Goal: Navigation & Orientation: Find specific page/section

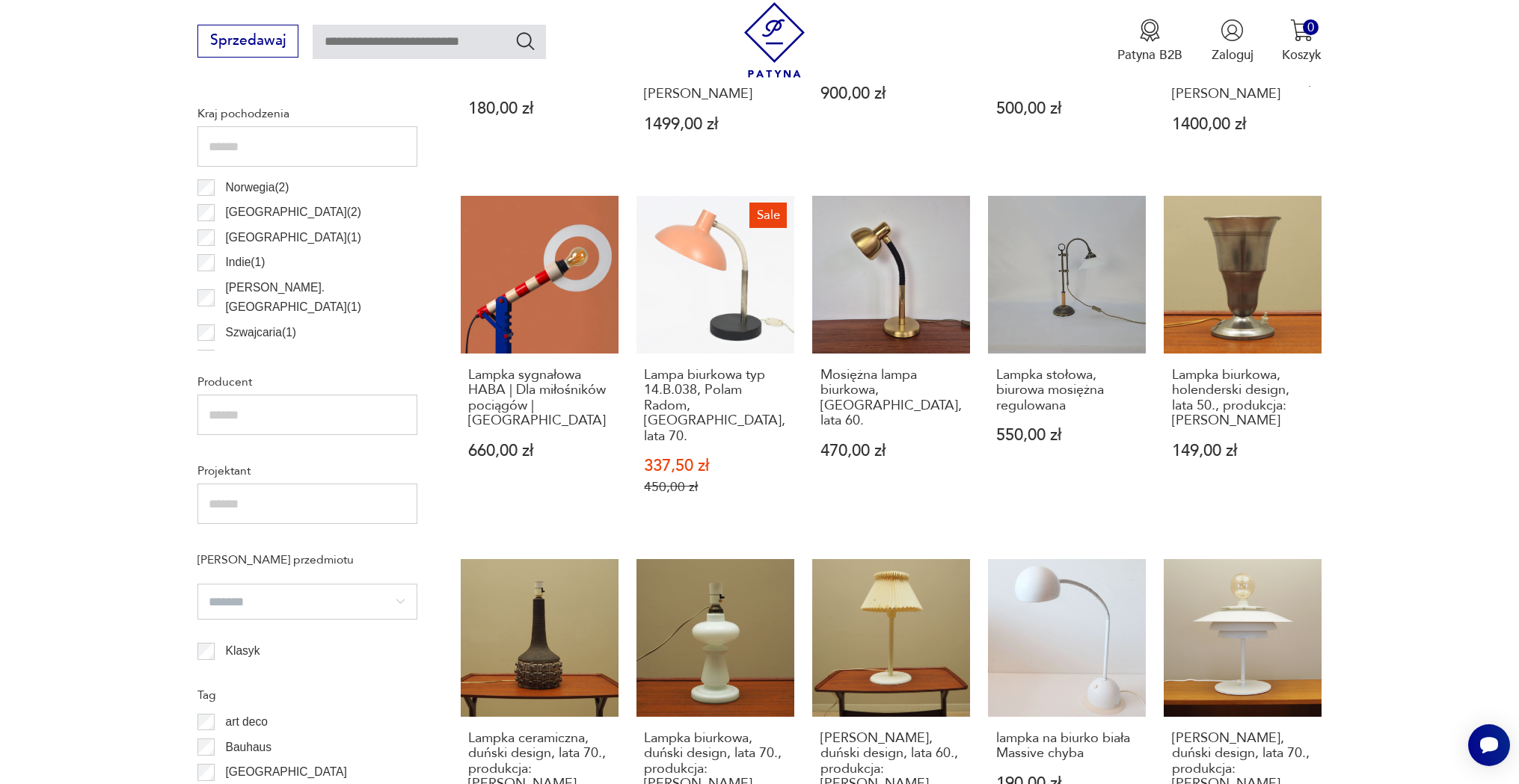
scroll to position [871, 0]
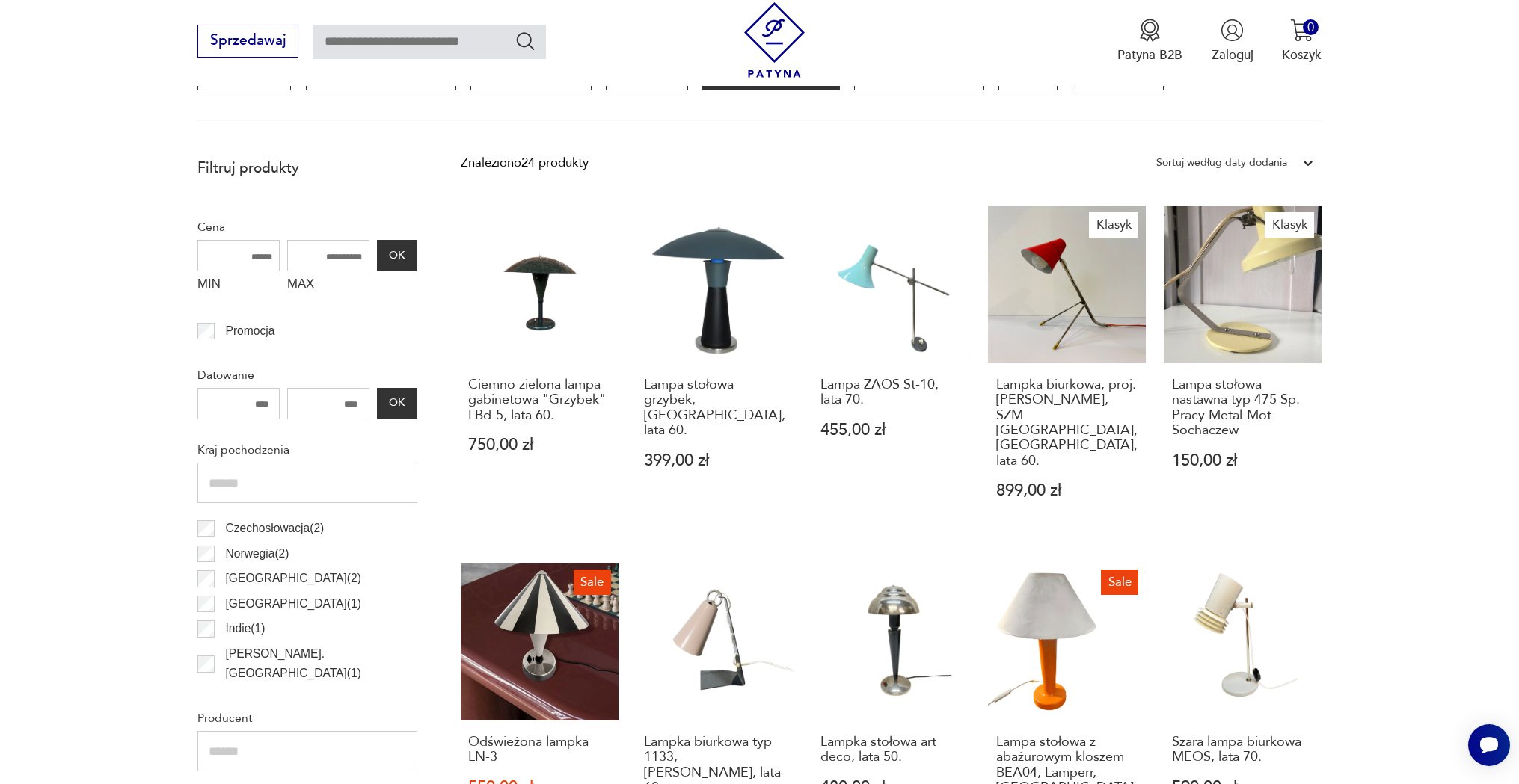
scroll to position [276, 0]
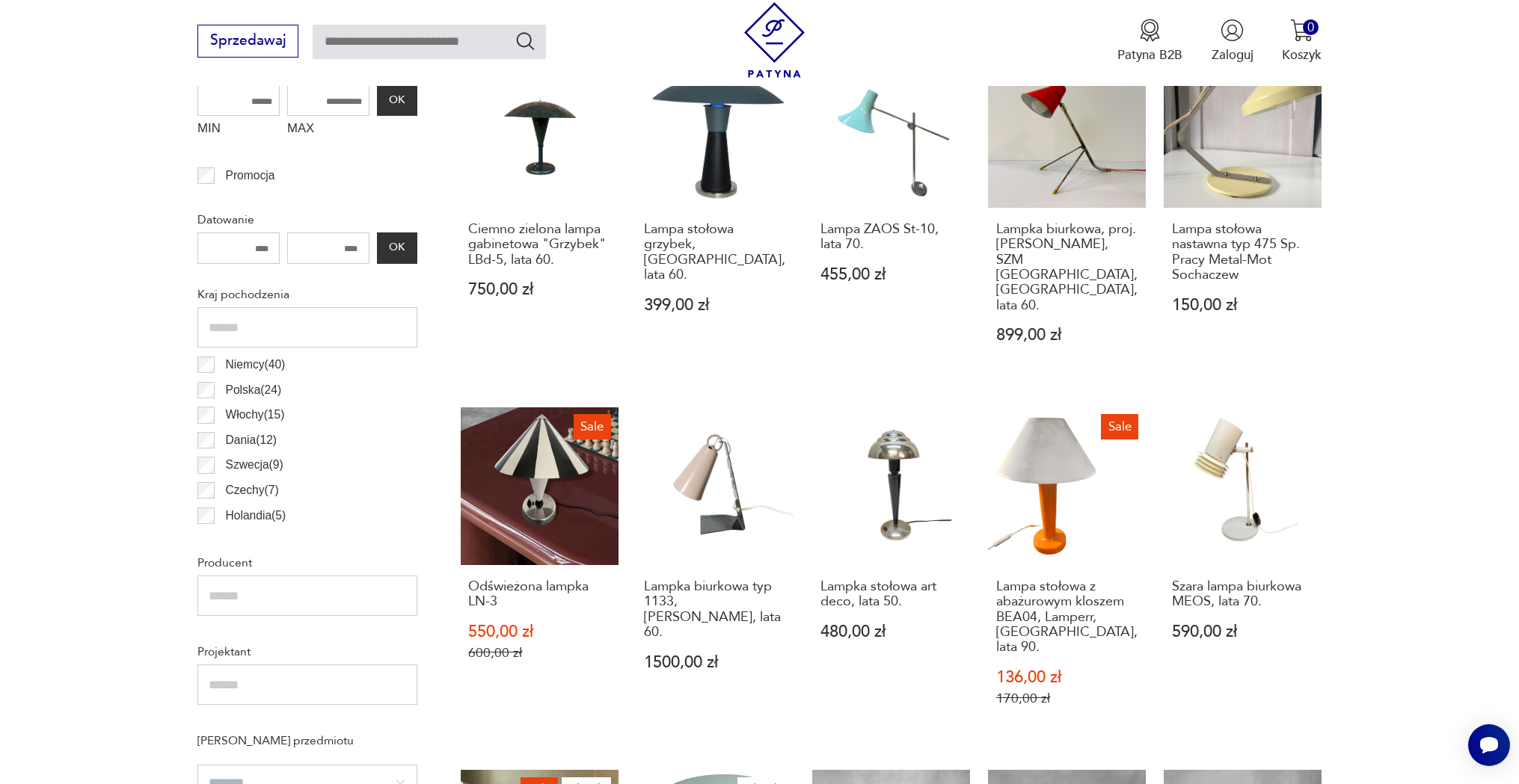
scroll to position [668, 0]
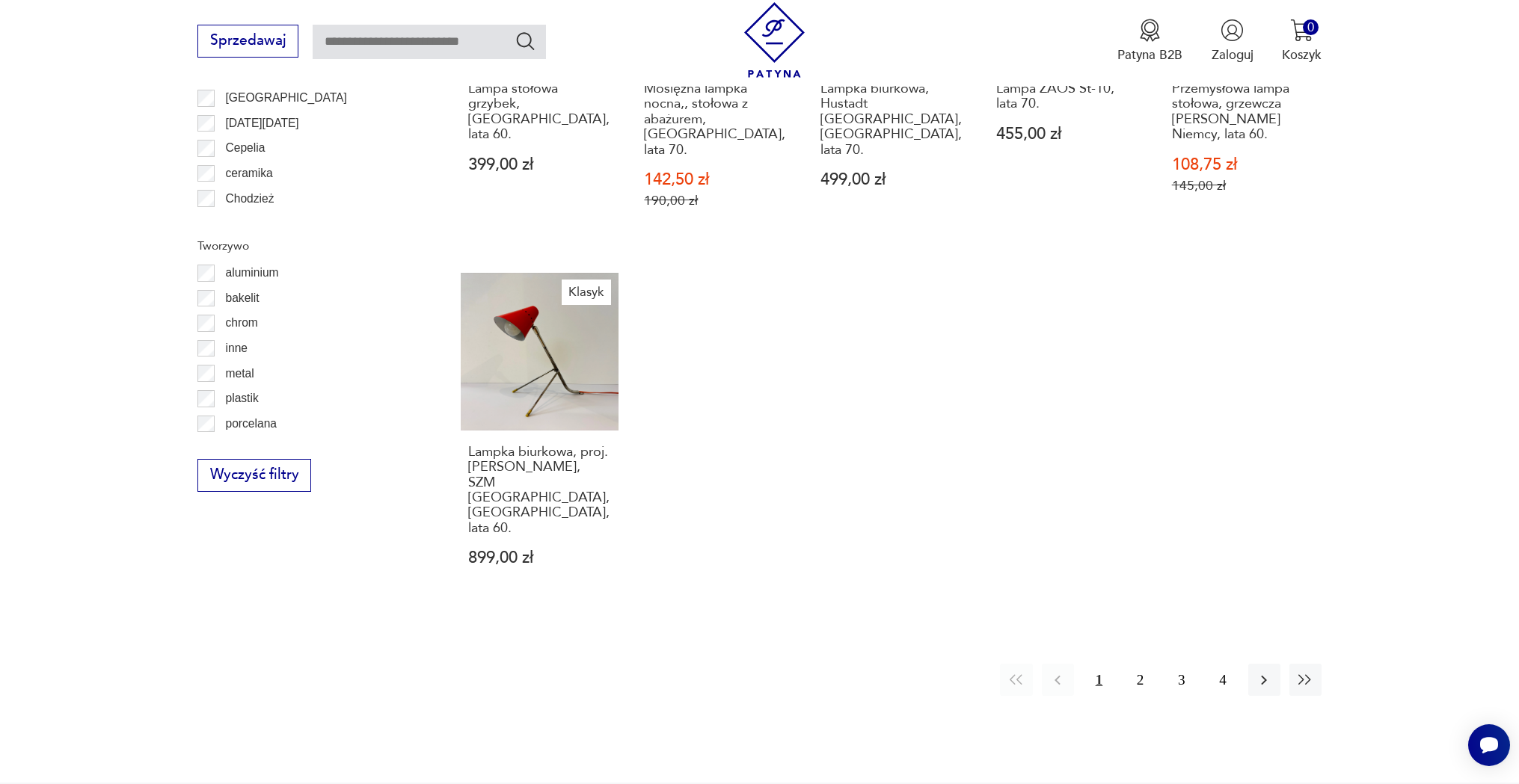
scroll to position [1565, 0]
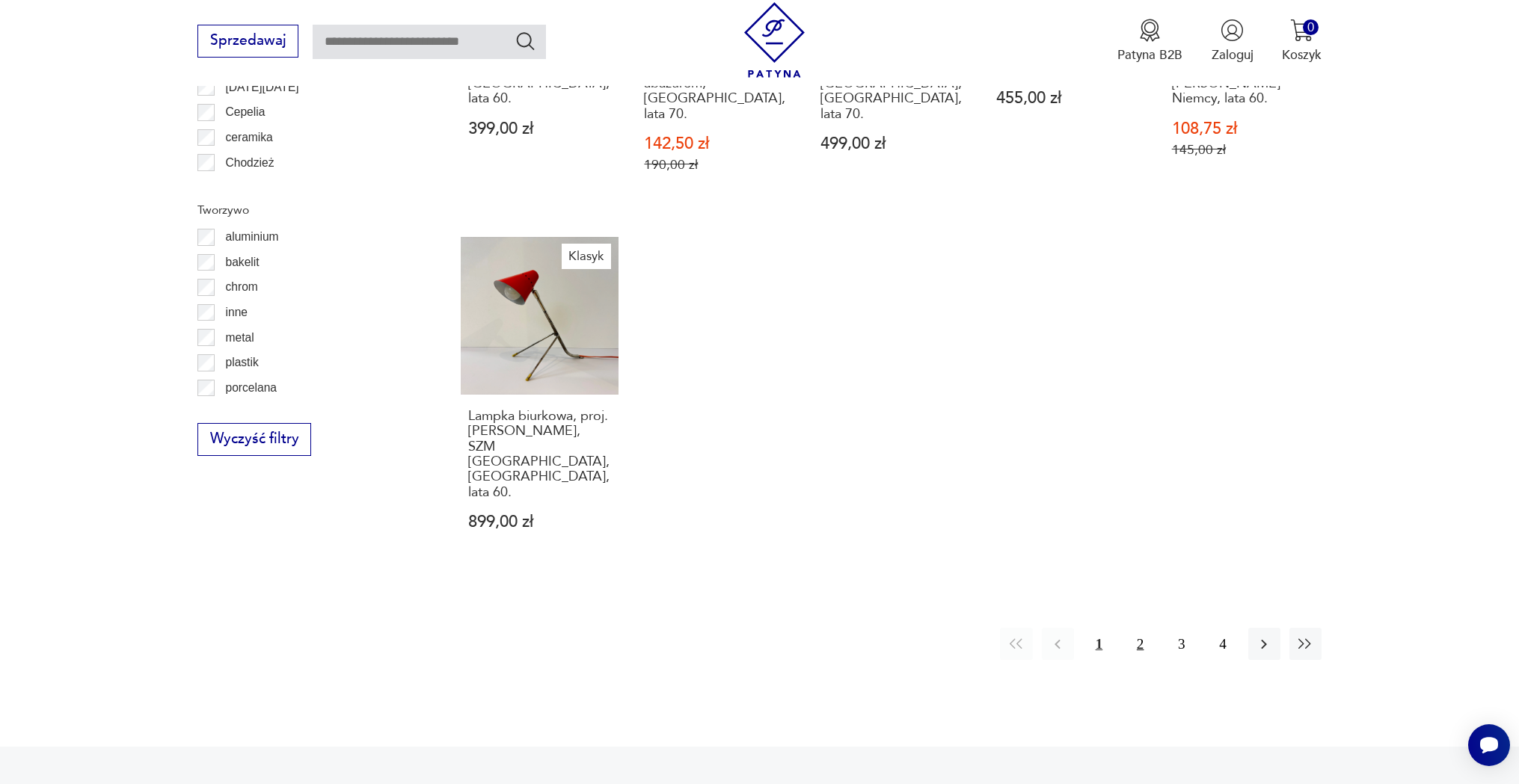
click at [1136, 628] on button "2" at bounding box center [1140, 644] width 33 height 33
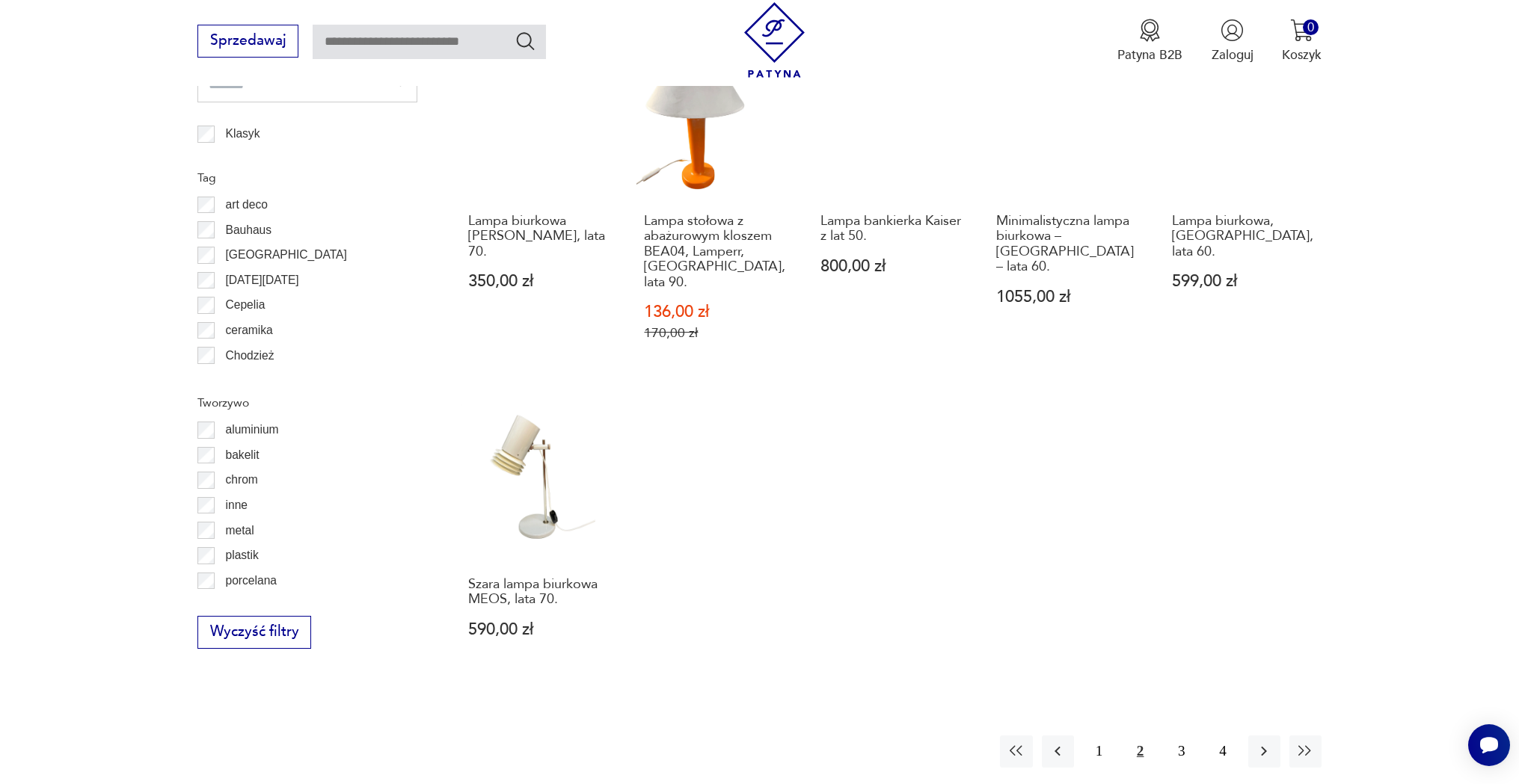
scroll to position [1416, 0]
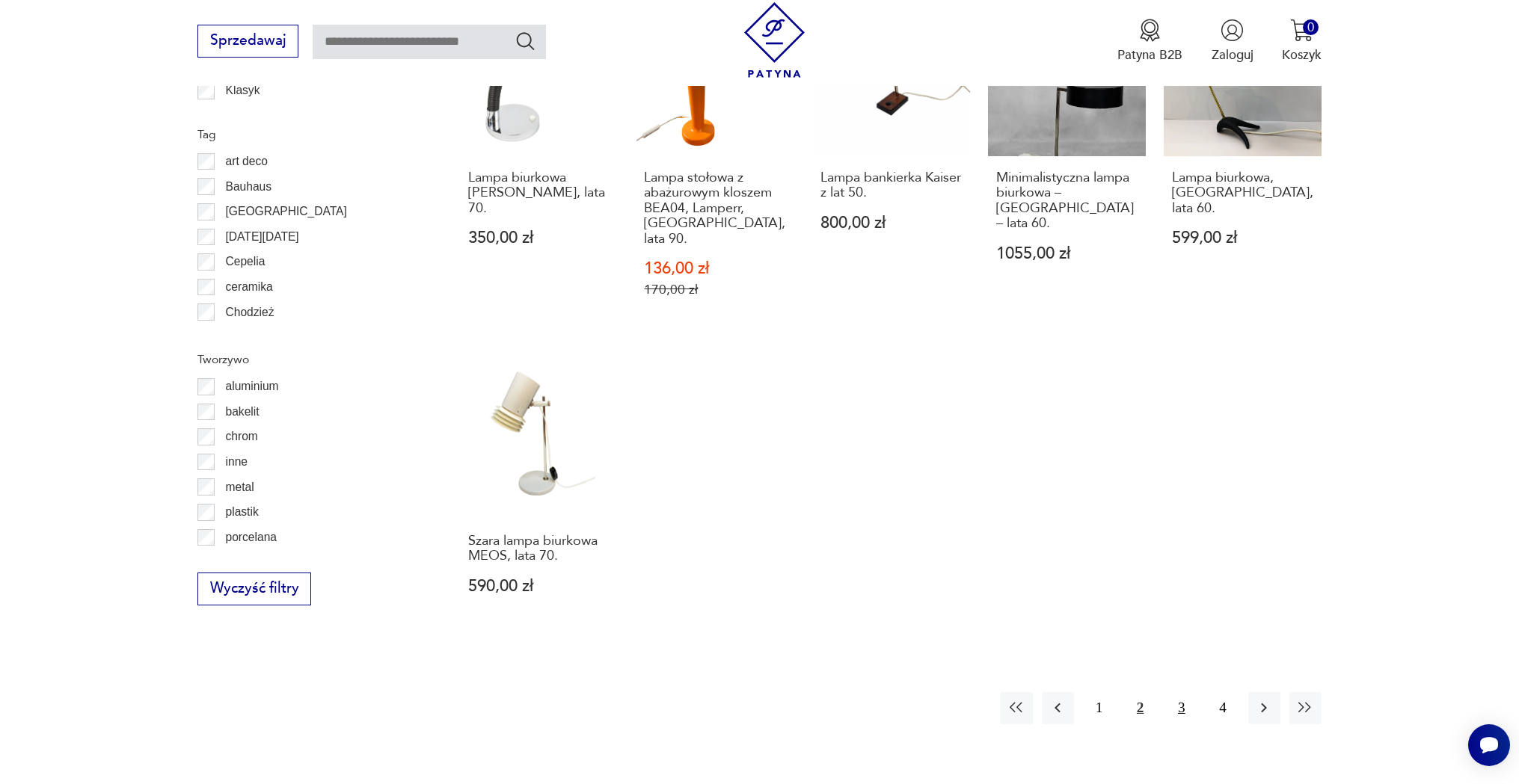
click at [1170, 693] on button "3" at bounding box center [1181, 708] width 33 height 33
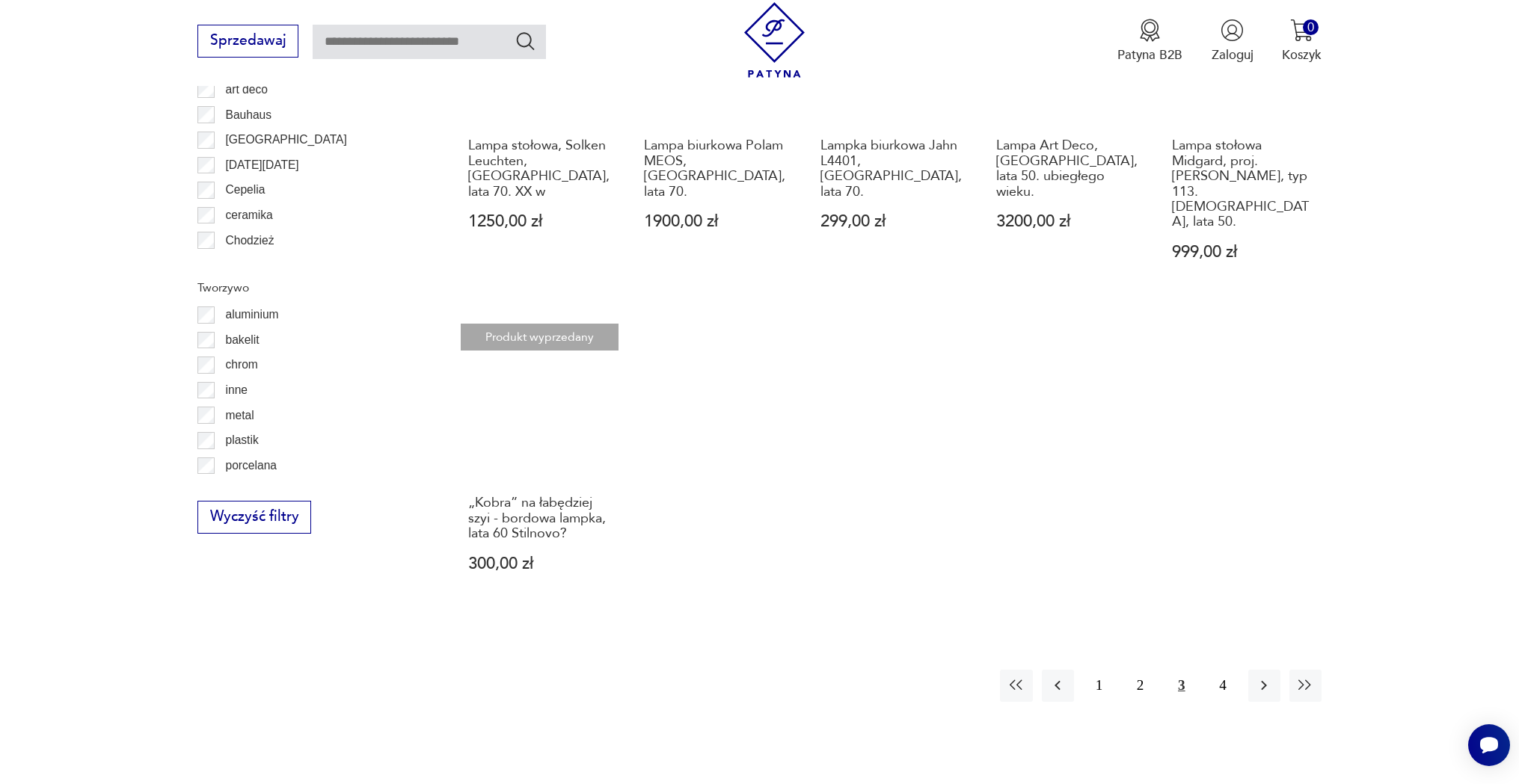
scroll to position [1491, 0]
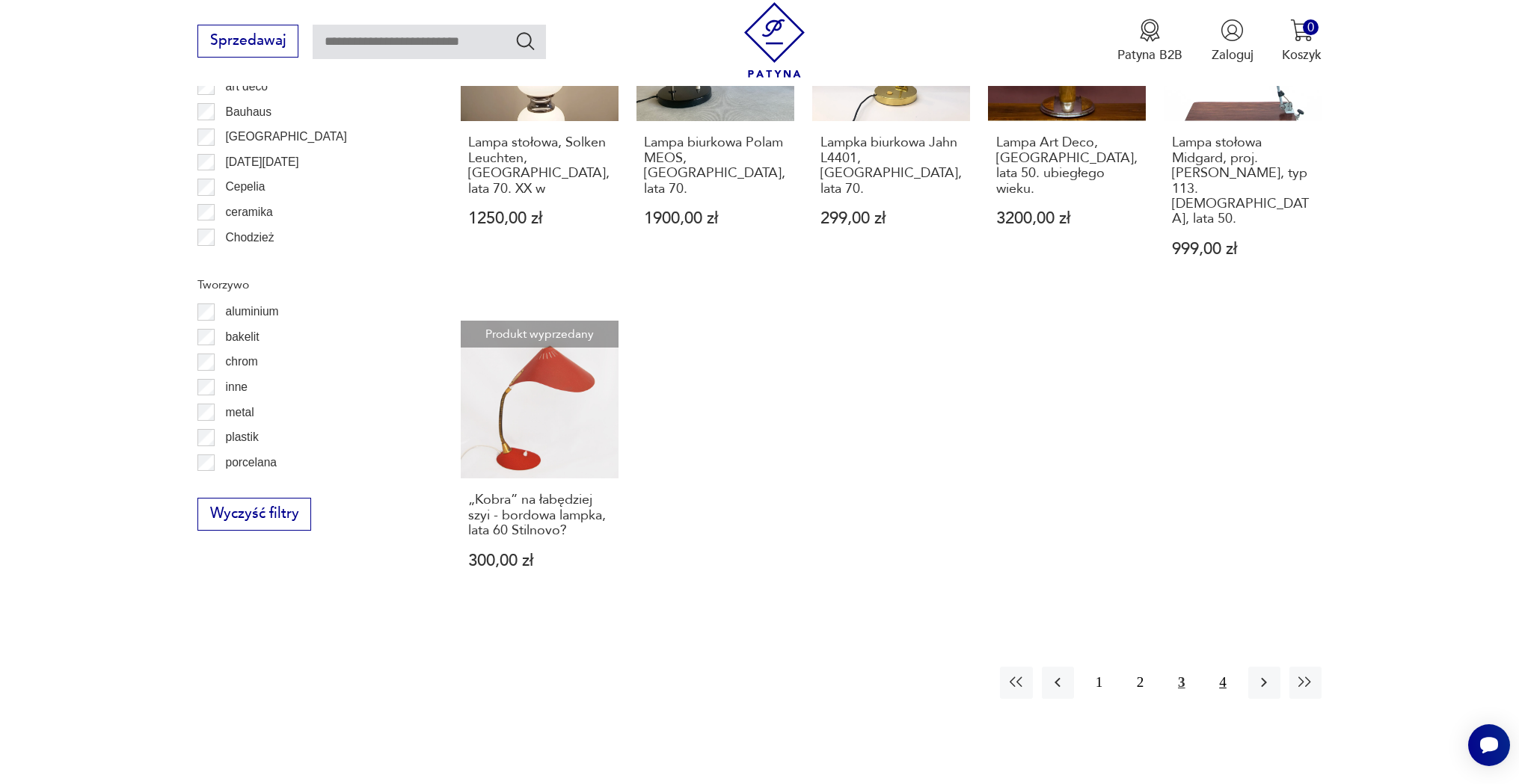
click at [1219, 667] on button "4" at bounding box center [1222, 683] width 33 height 33
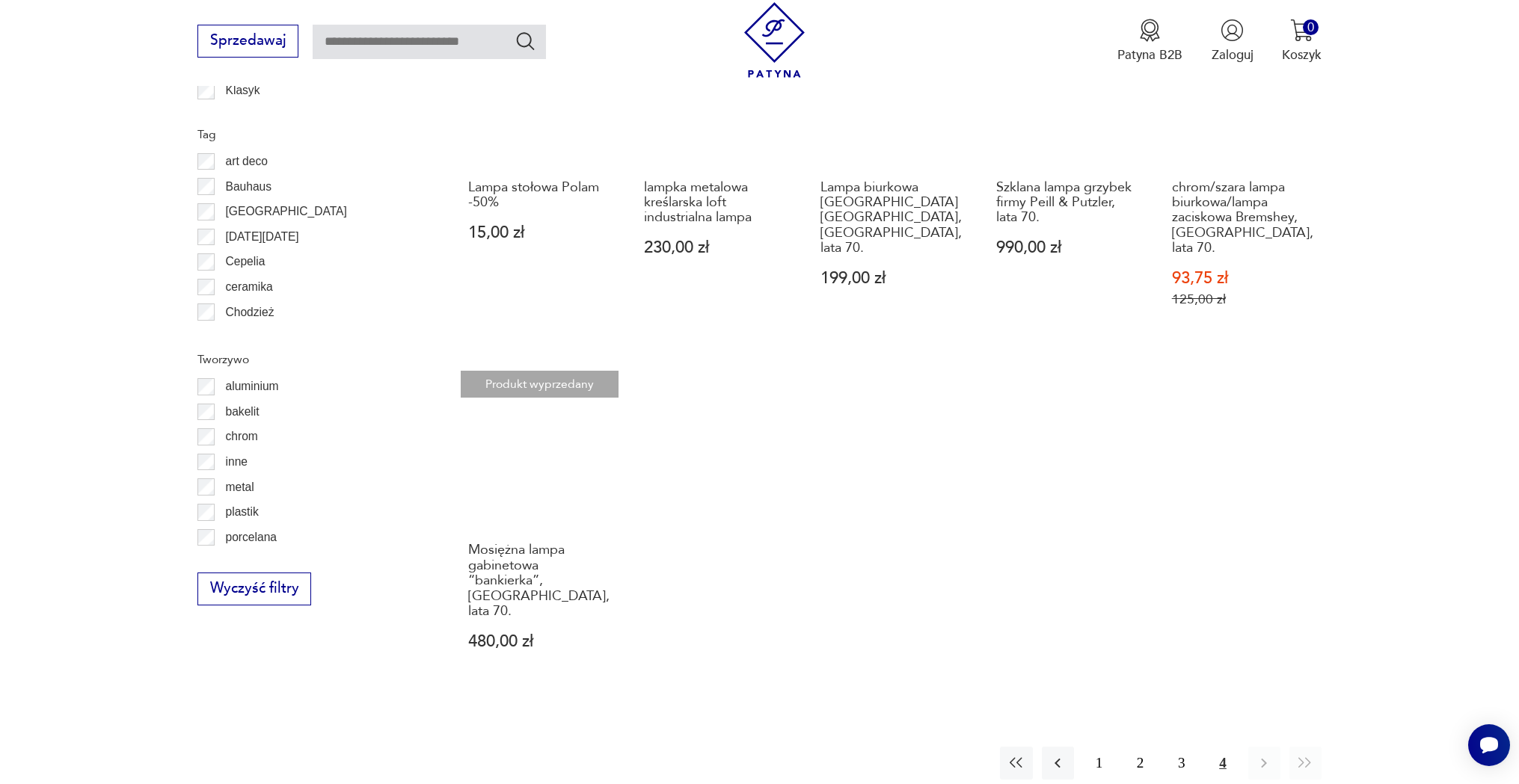
scroll to position [1491, 0]
